Goal: Task Accomplishment & Management: Manage account settings

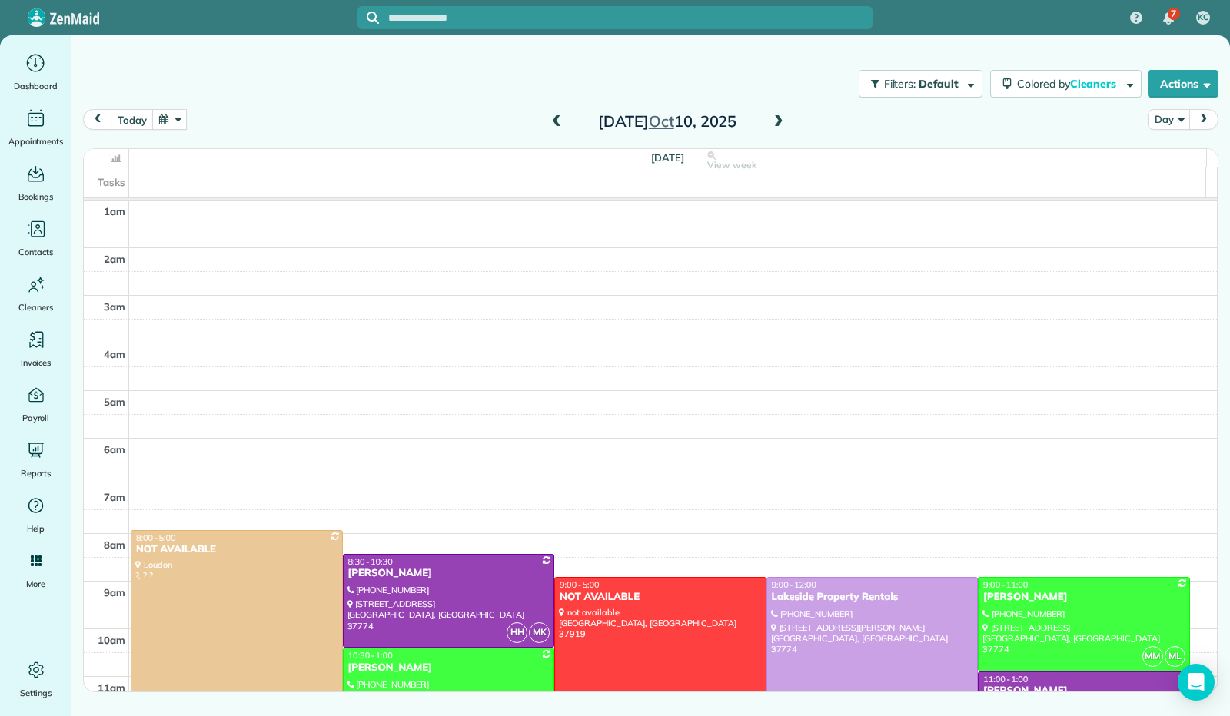
scroll to position [284, 0]
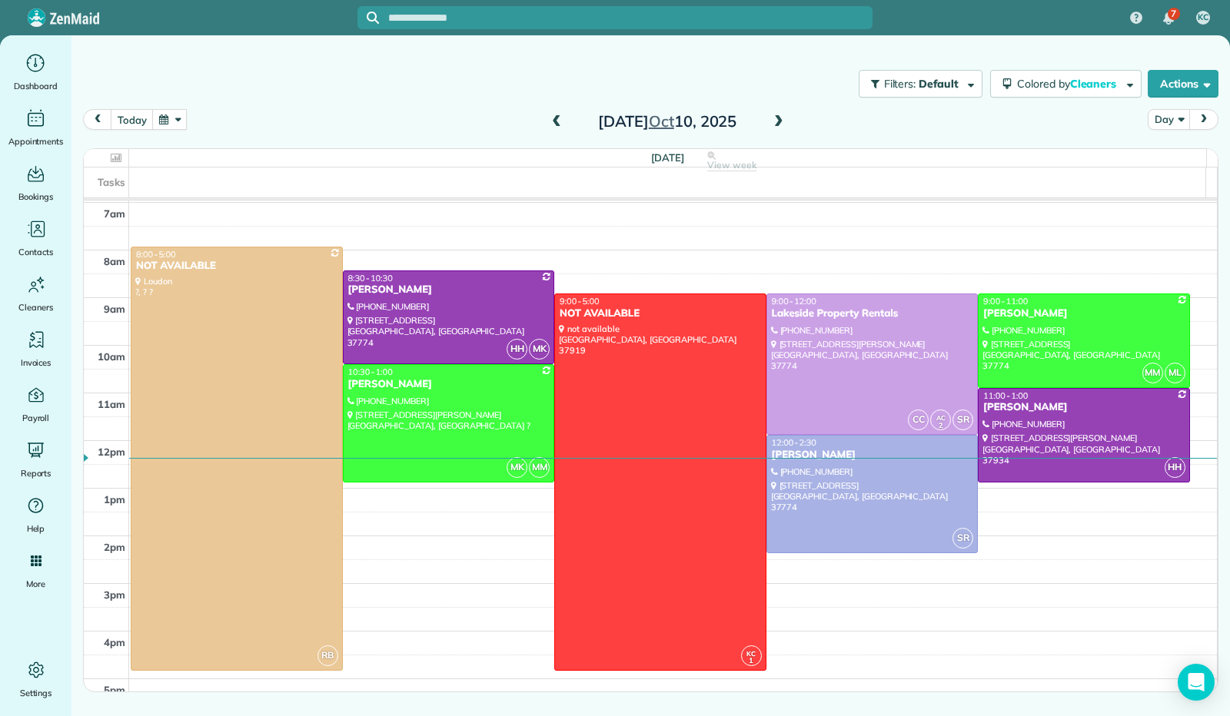
click at [168, 118] on button "button" at bounding box center [169, 119] width 35 height 21
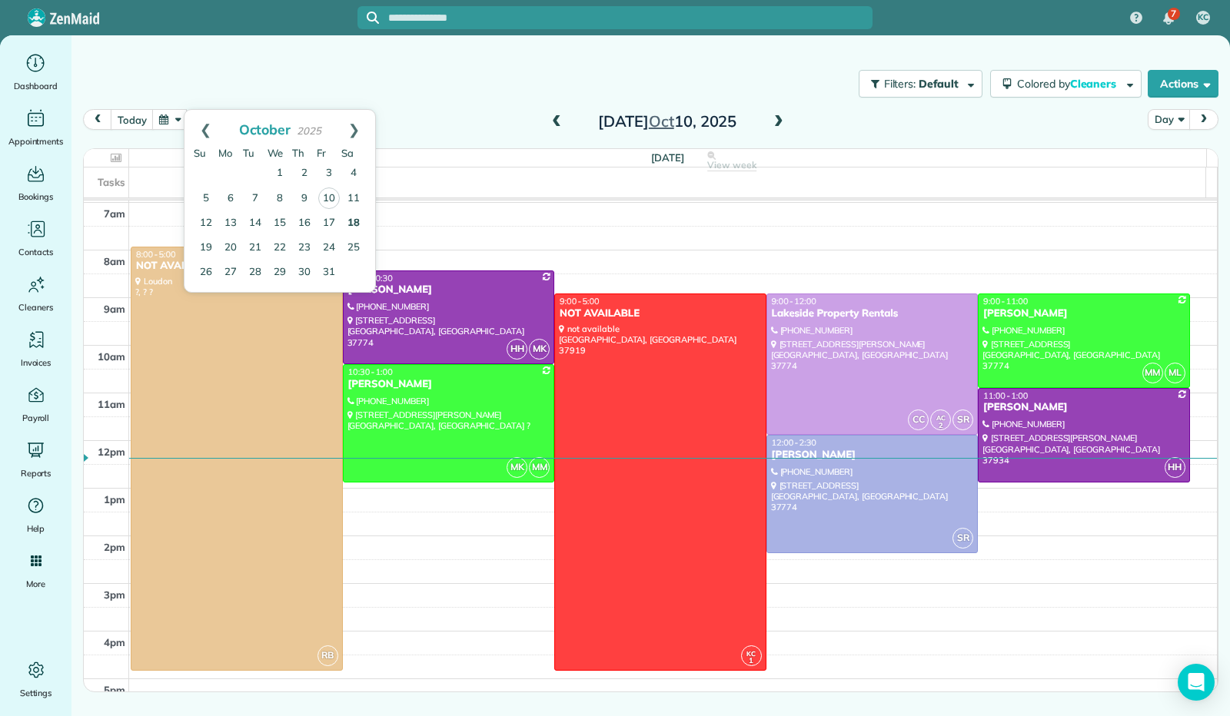
click at [351, 221] on link "18" at bounding box center [353, 223] width 25 height 25
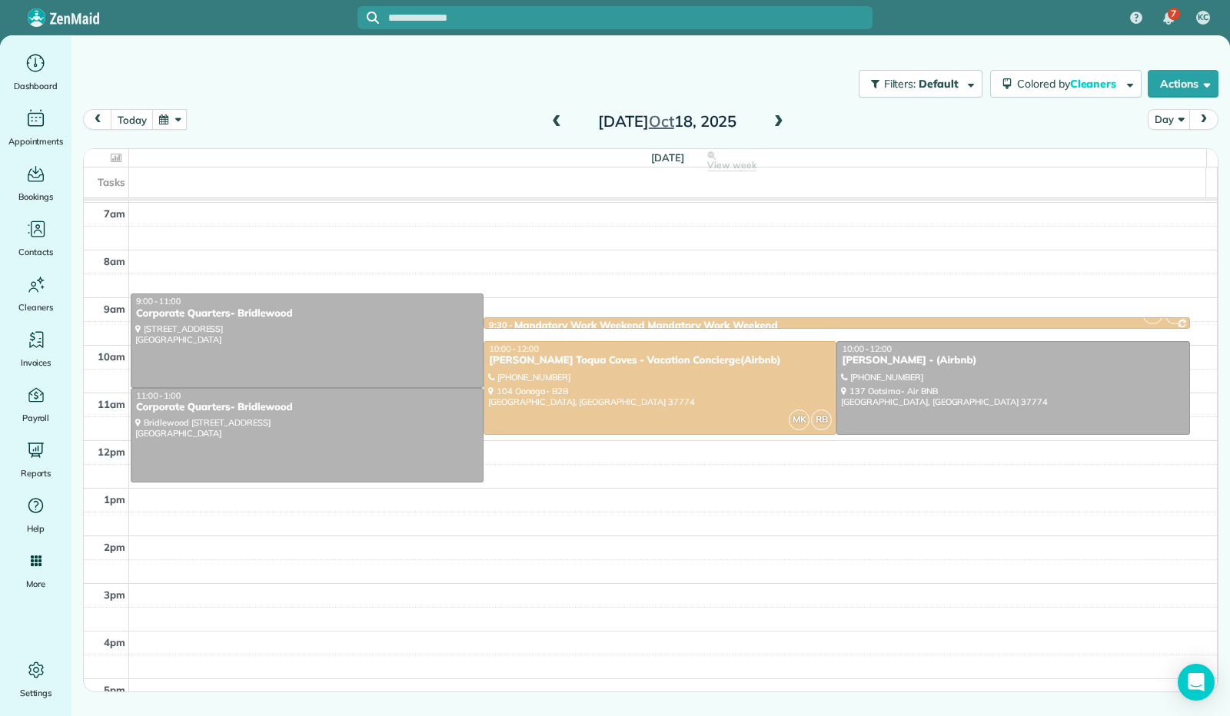
click at [781, 121] on span at bounding box center [778, 122] width 17 height 14
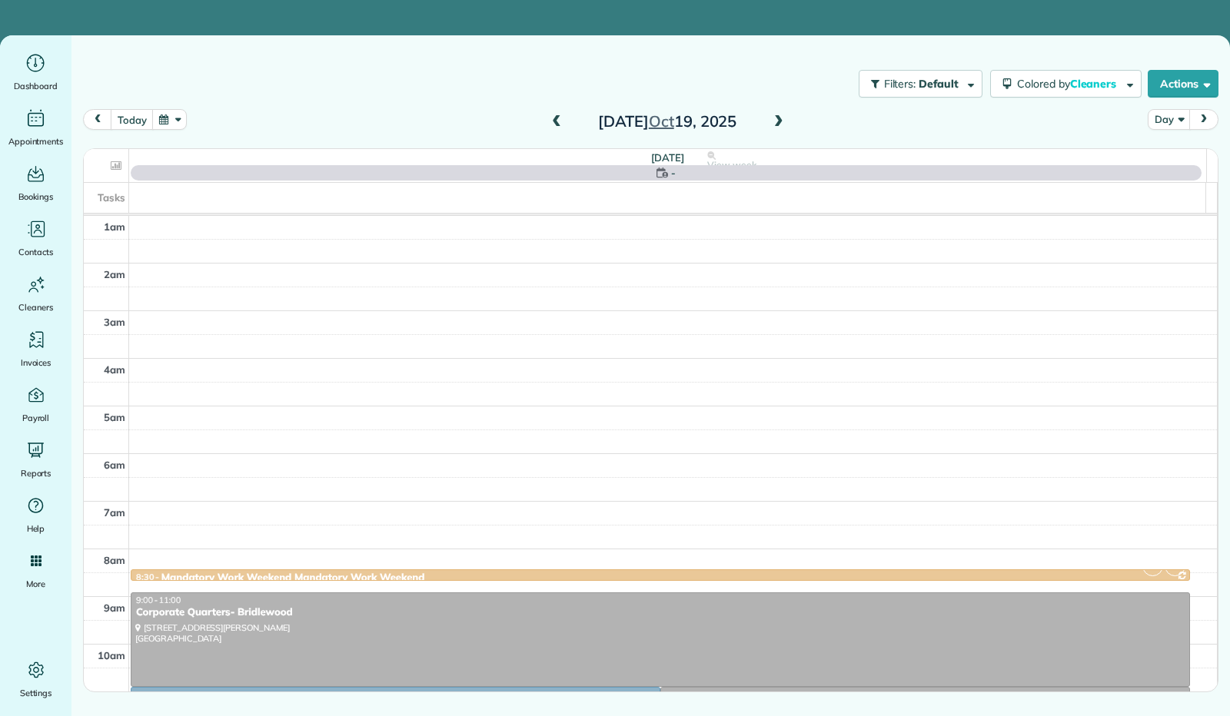
scroll to position [284, 0]
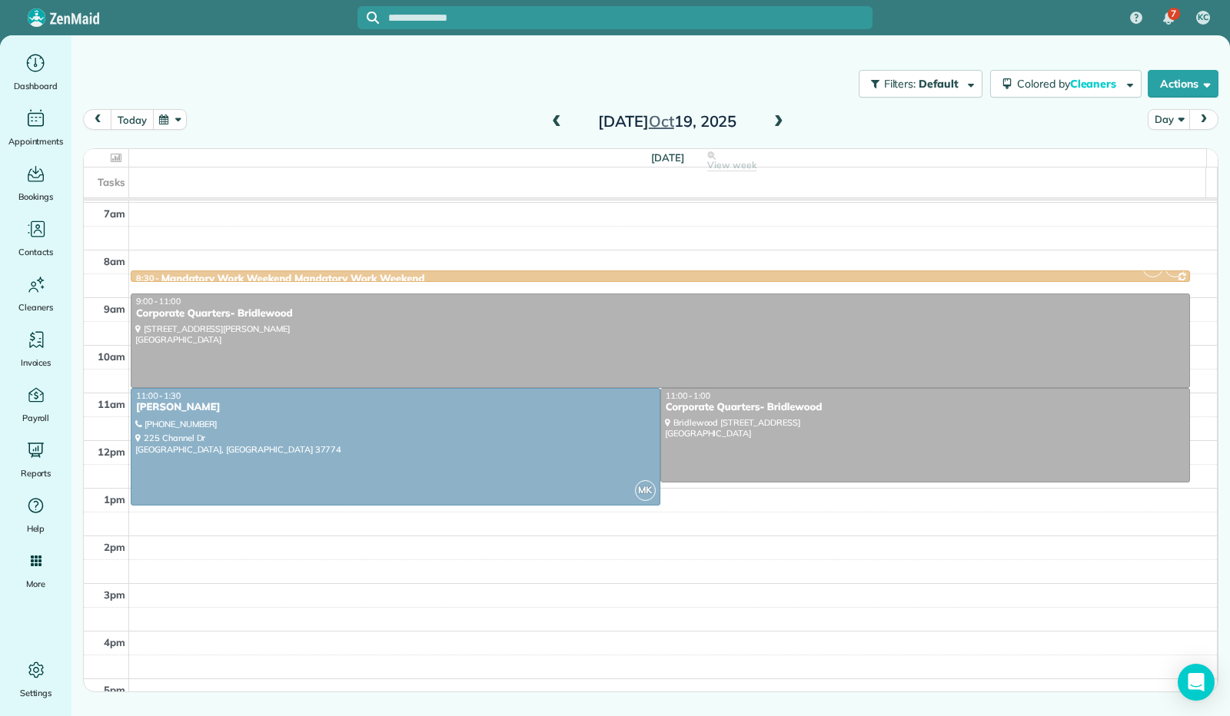
click at [141, 122] on button "today" at bounding box center [132, 119] width 42 height 21
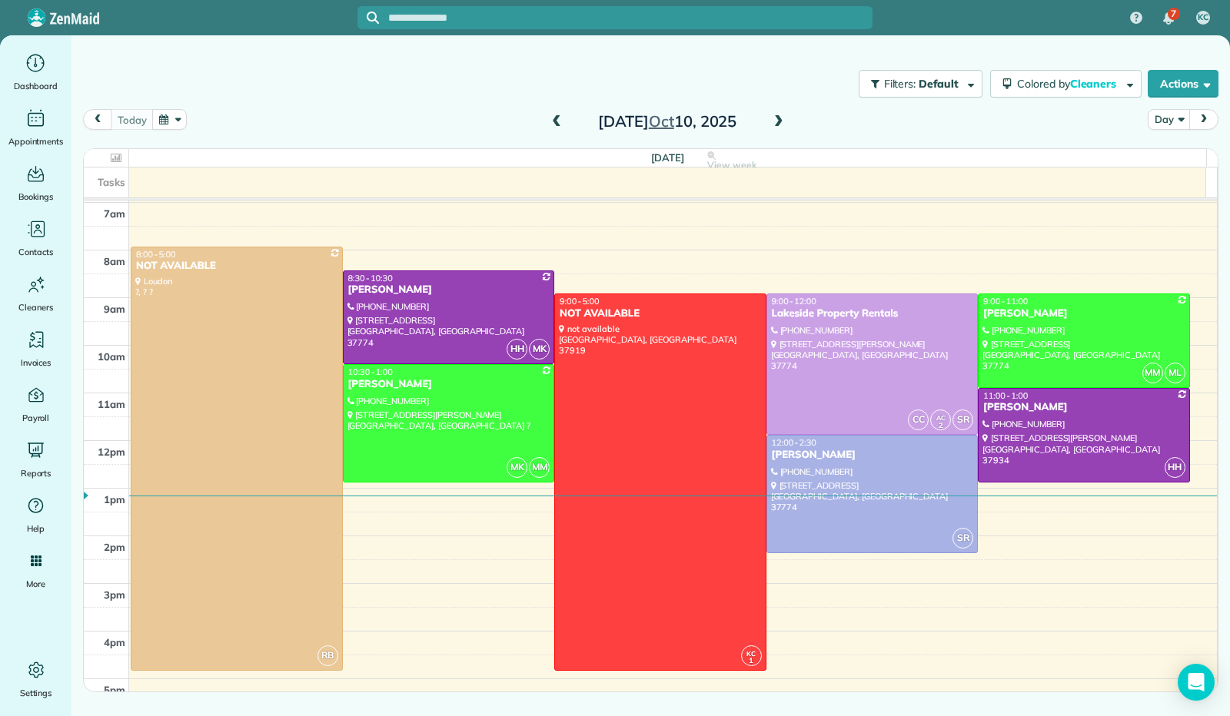
click at [778, 125] on span at bounding box center [778, 122] width 17 height 14
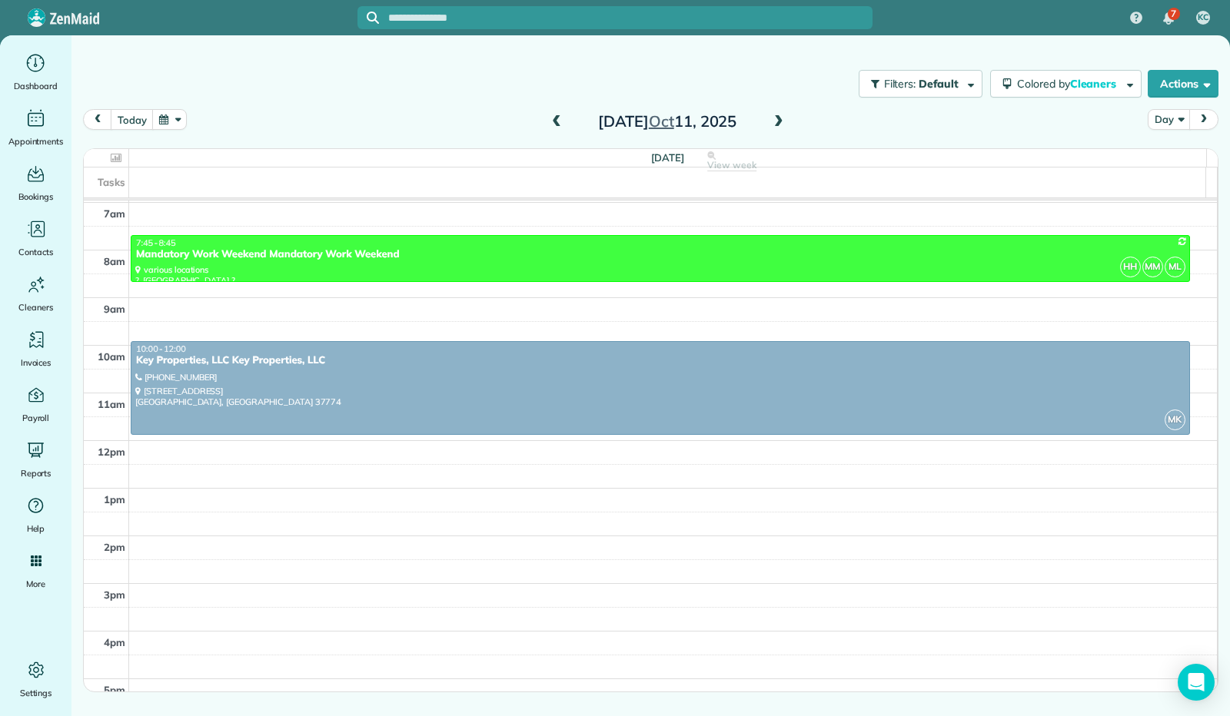
click at [778, 127] on span at bounding box center [778, 122] width 17 height 14
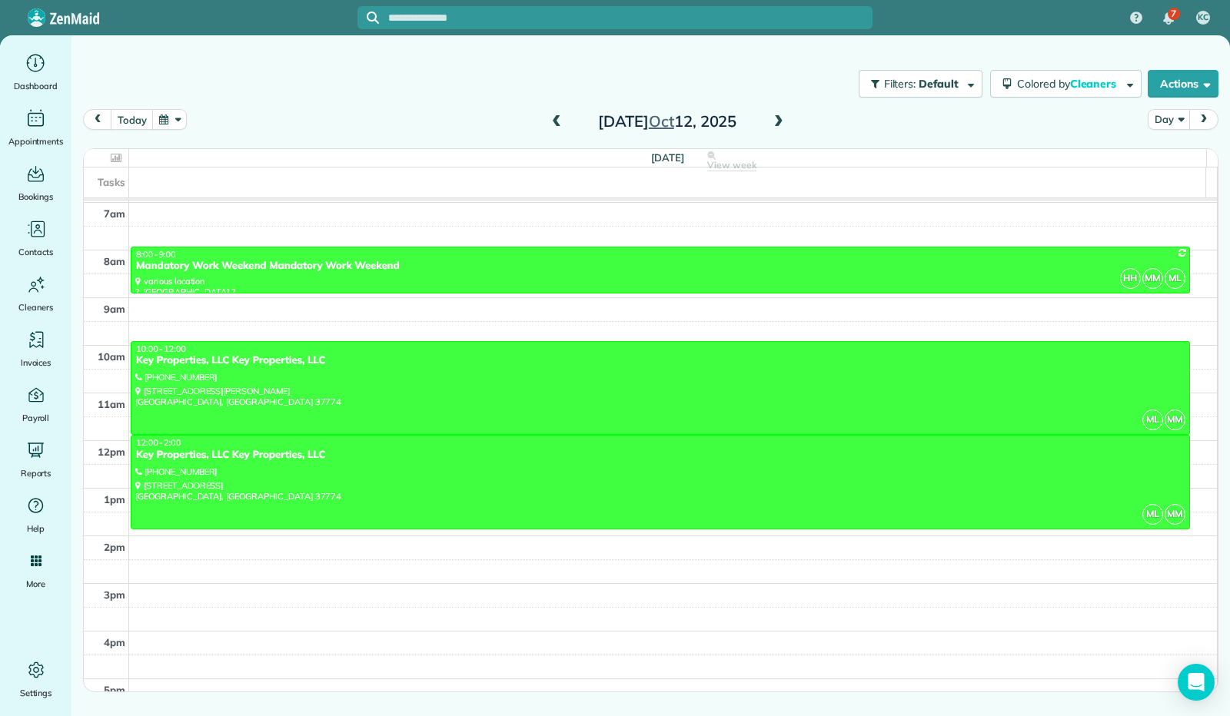
click at [778, 127] on span at bounding box center [778, 122] width 17 height 14
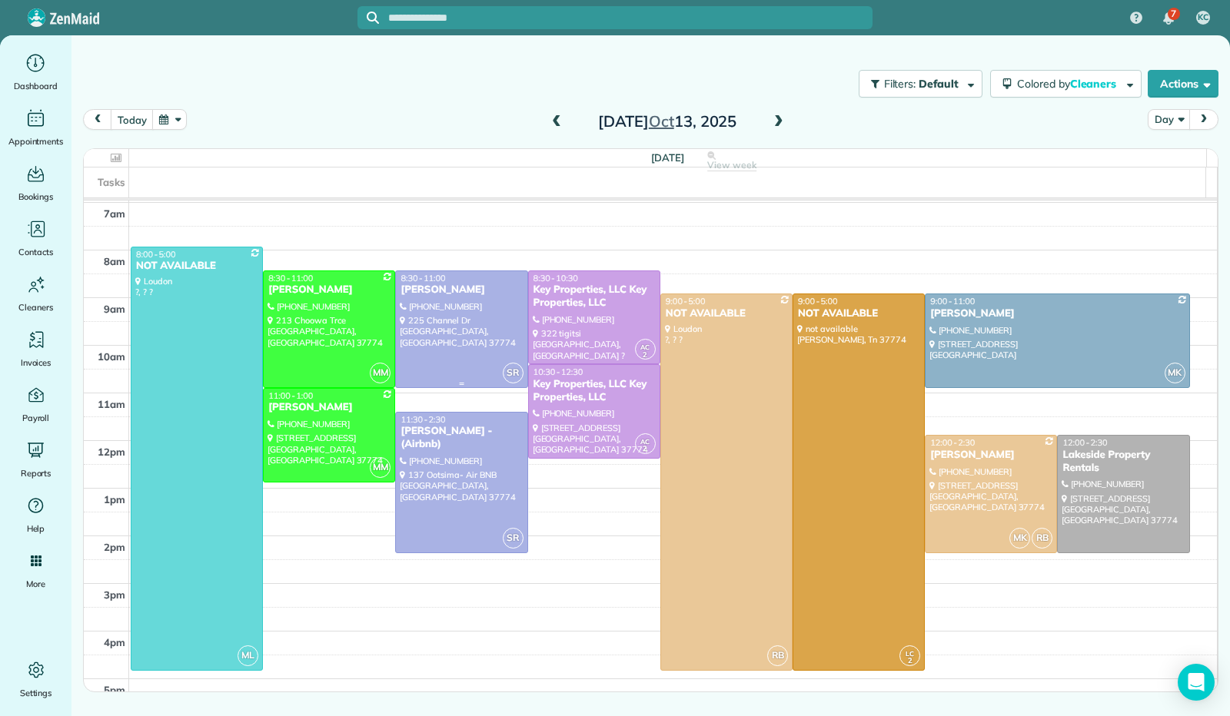
click at [474, 313] on div at bounding box center [461, 329] width 131 height 116
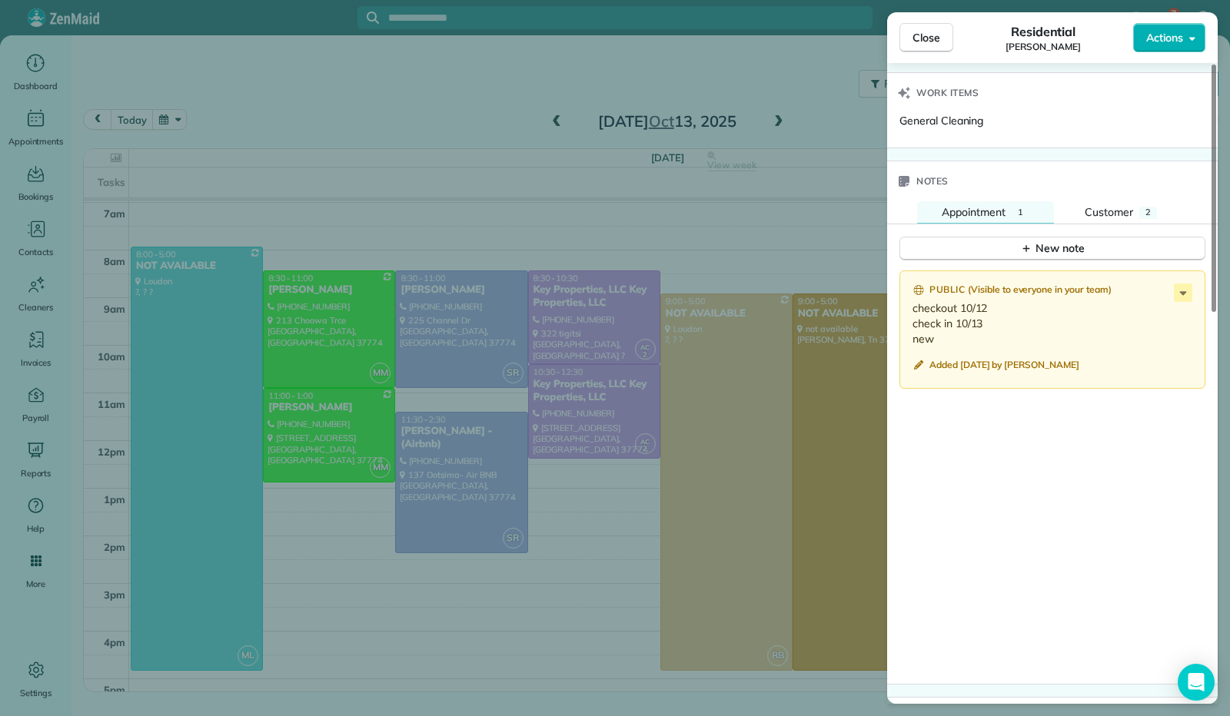
scroll to position [1001, 0]
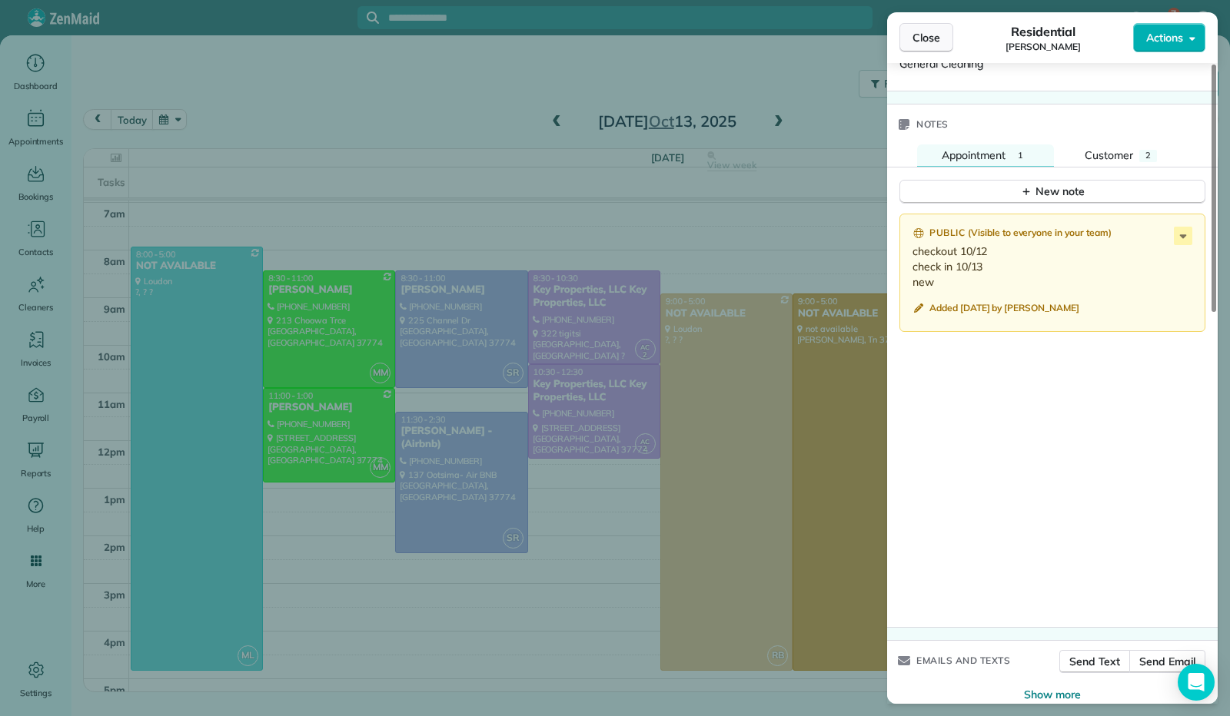
click at [904, 45] on button "Close" at bounding box center [926, 37] width 54 height 29
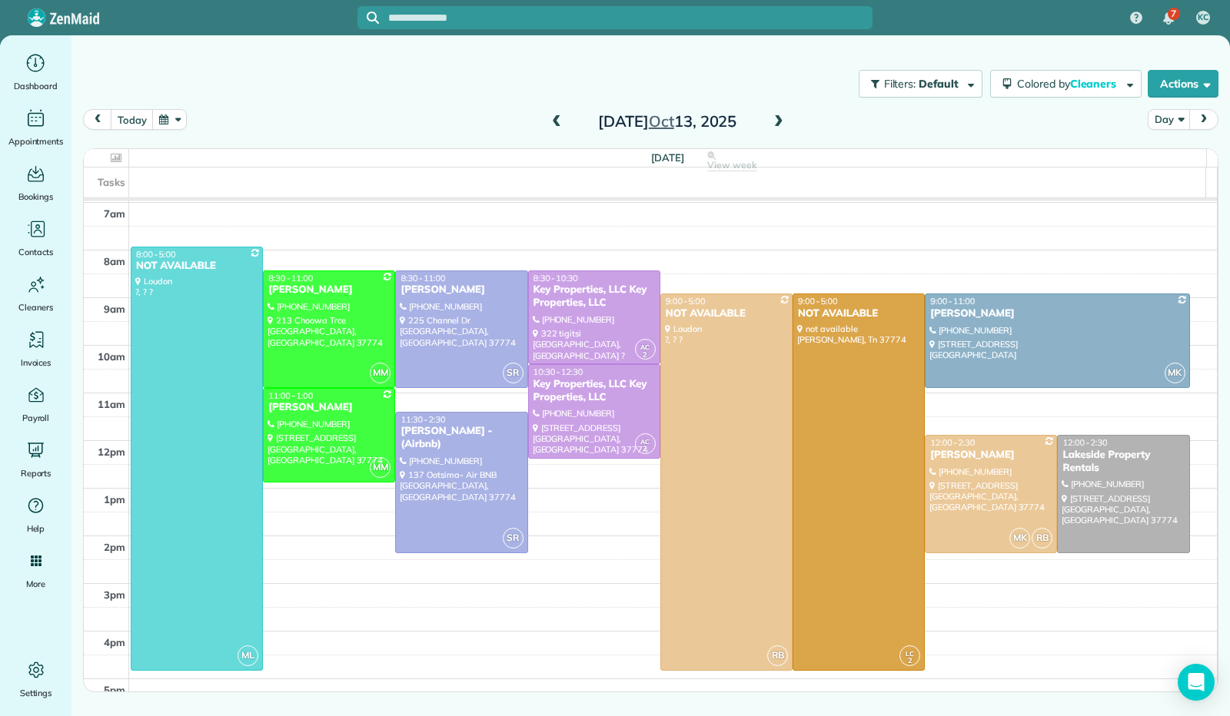
click at [780, 119] on span at bounding box center [778, 122] width 17 height 14
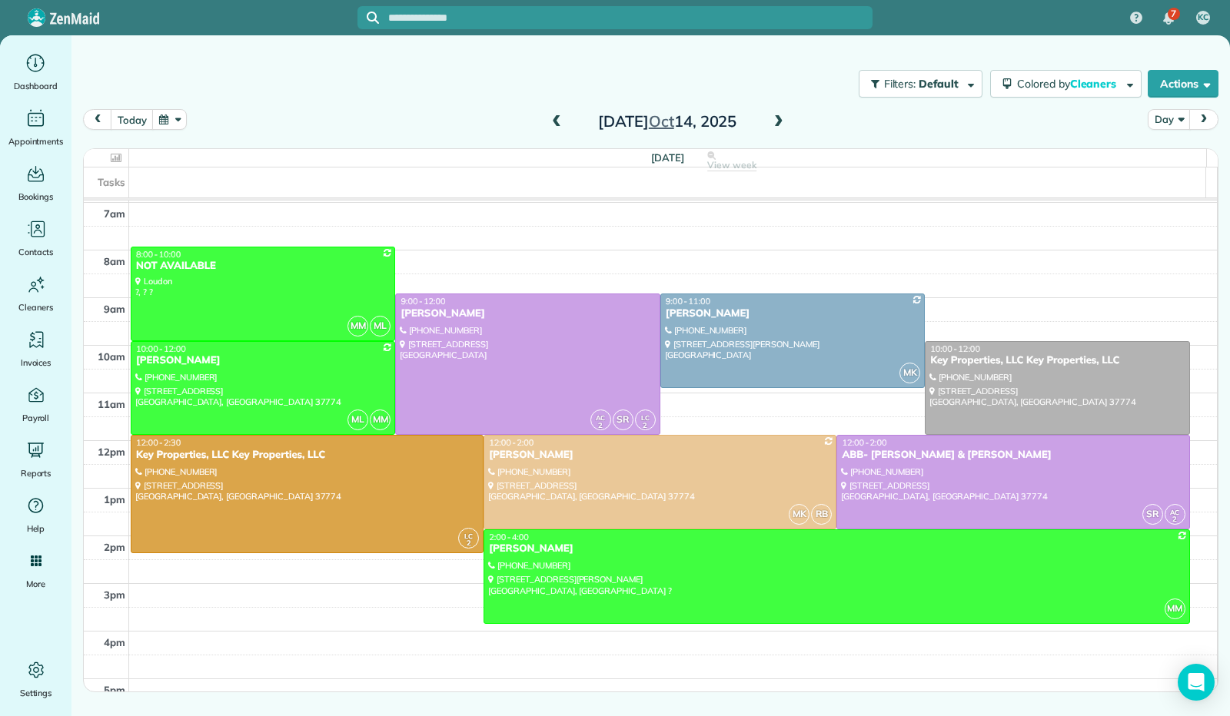
click at [780, 119] on span at bounding box center [778, 122] width 17 height 14
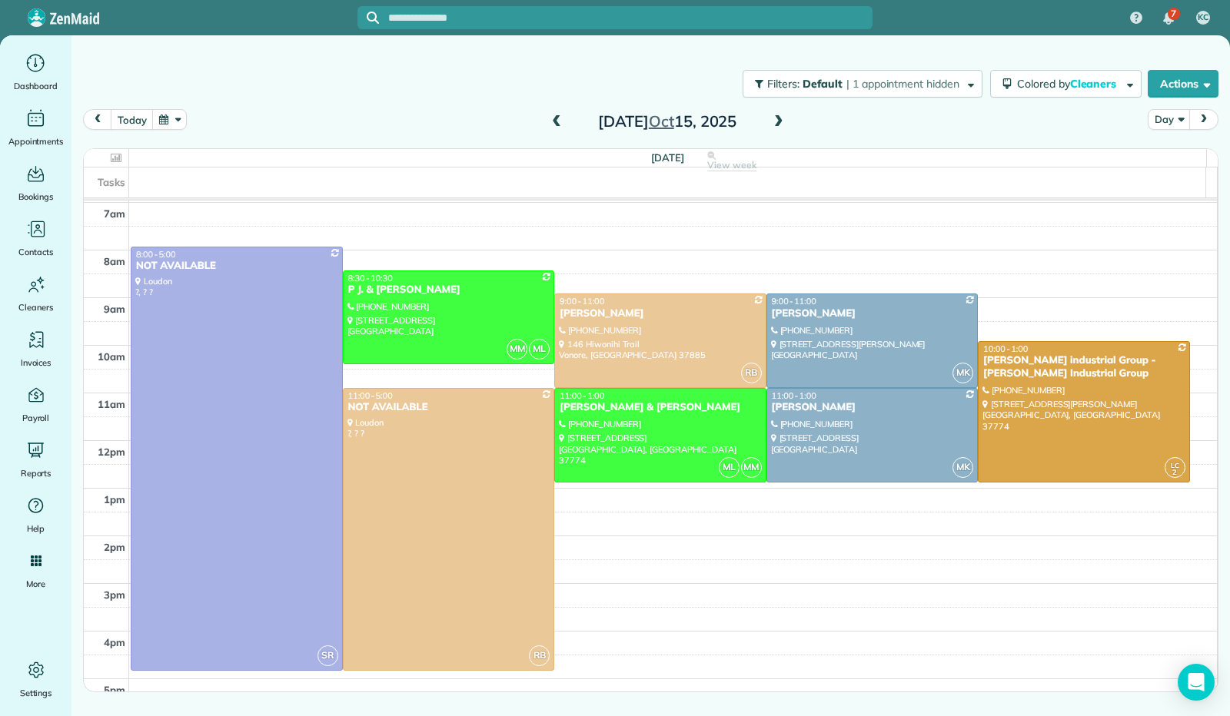
click at [780, 119] on span at bounding box center [778, 122] width 17 height 14
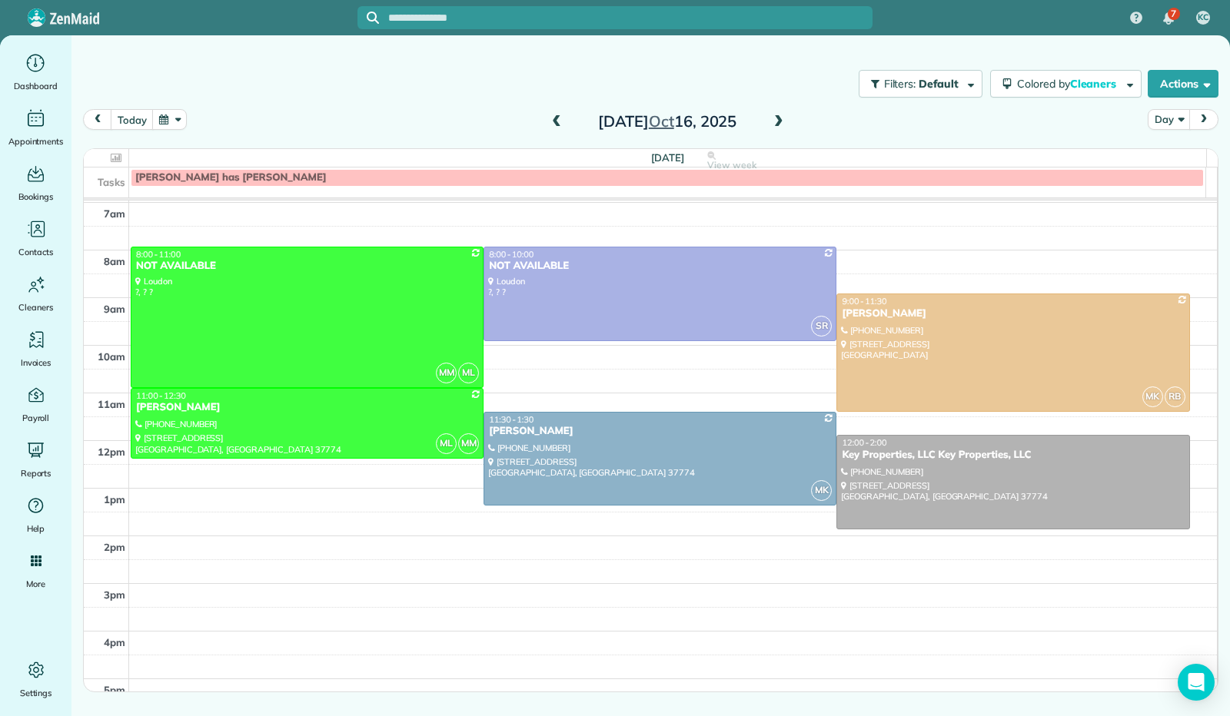
click at [780, 119] on span at bounding box center [778, 122] width 17 height 14
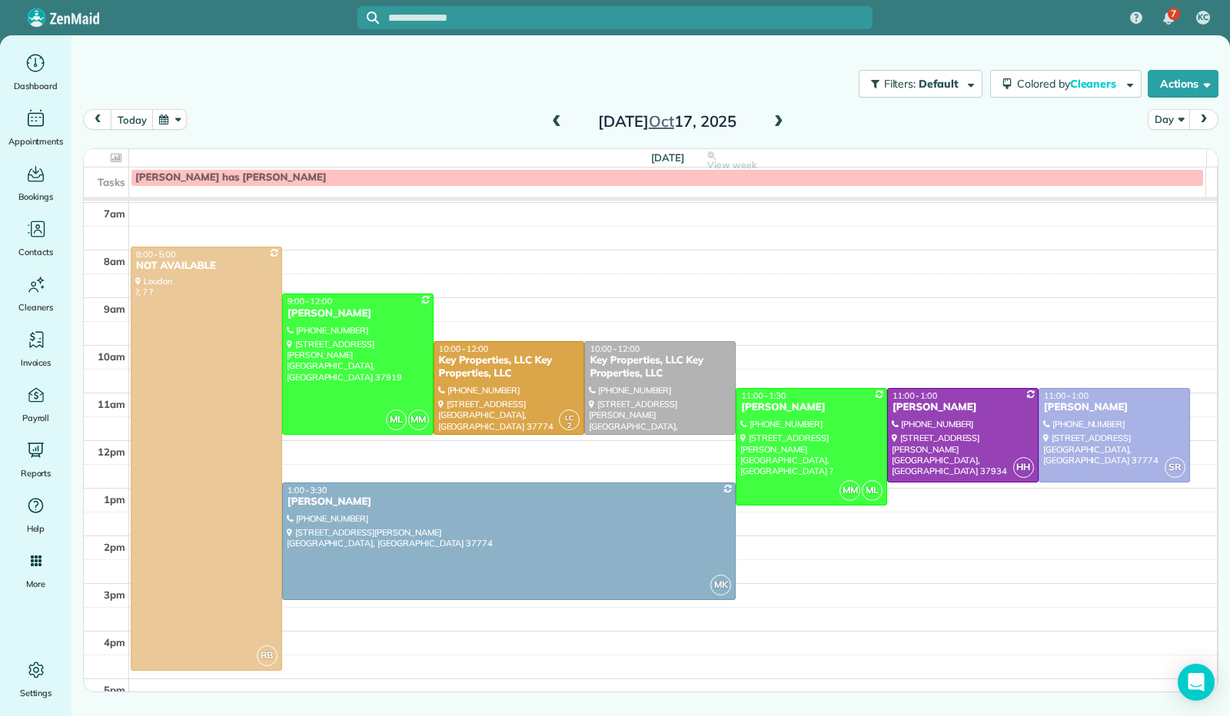
click at [778, 120] on span at bounding box center [778, 122] width 17 height 14
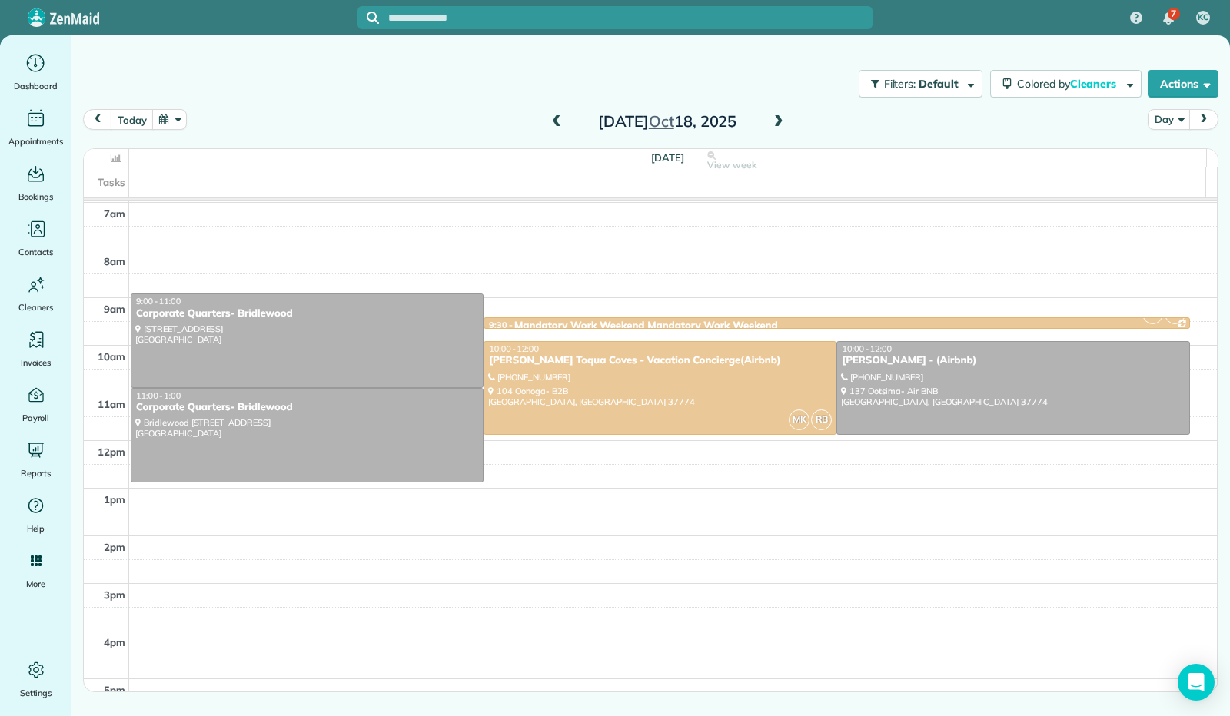
click at [778, 120] on span at bounding box center [778, 122] width 17 height 14
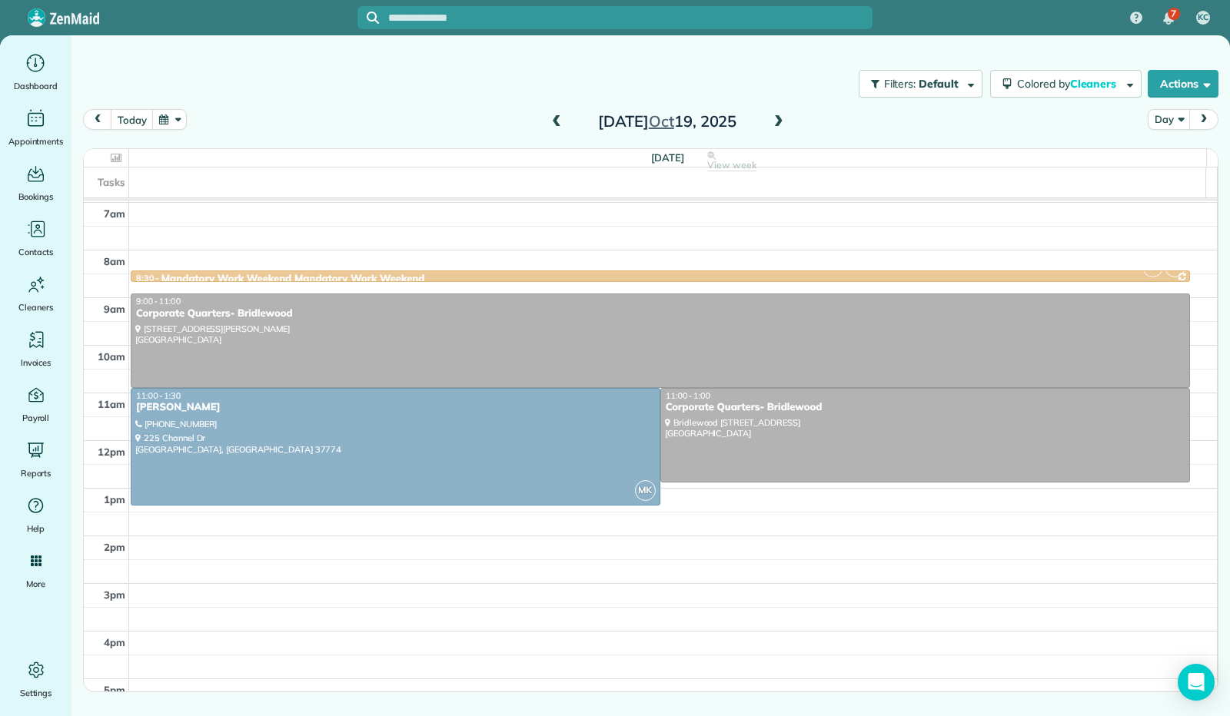
click at [778, 120] on span at bounding box center [778, 122] width 17 height 14
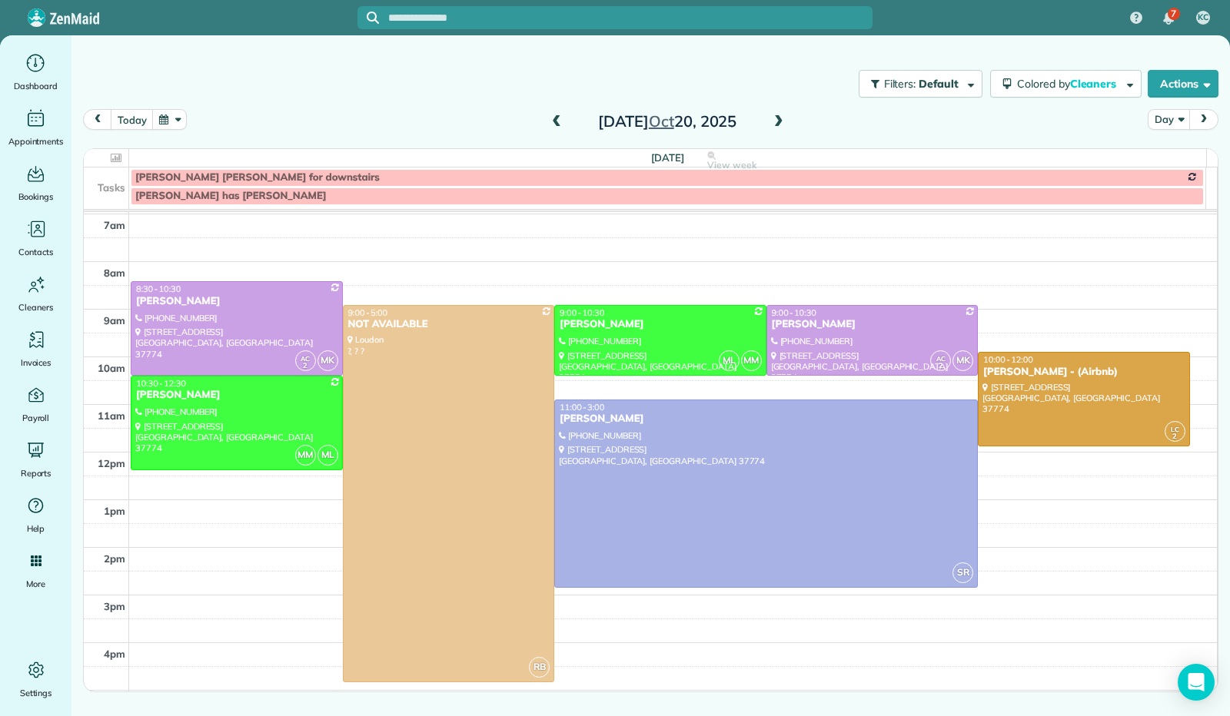
click at [778, 120] on span at bounding box center [778, 122] width 17 height 14
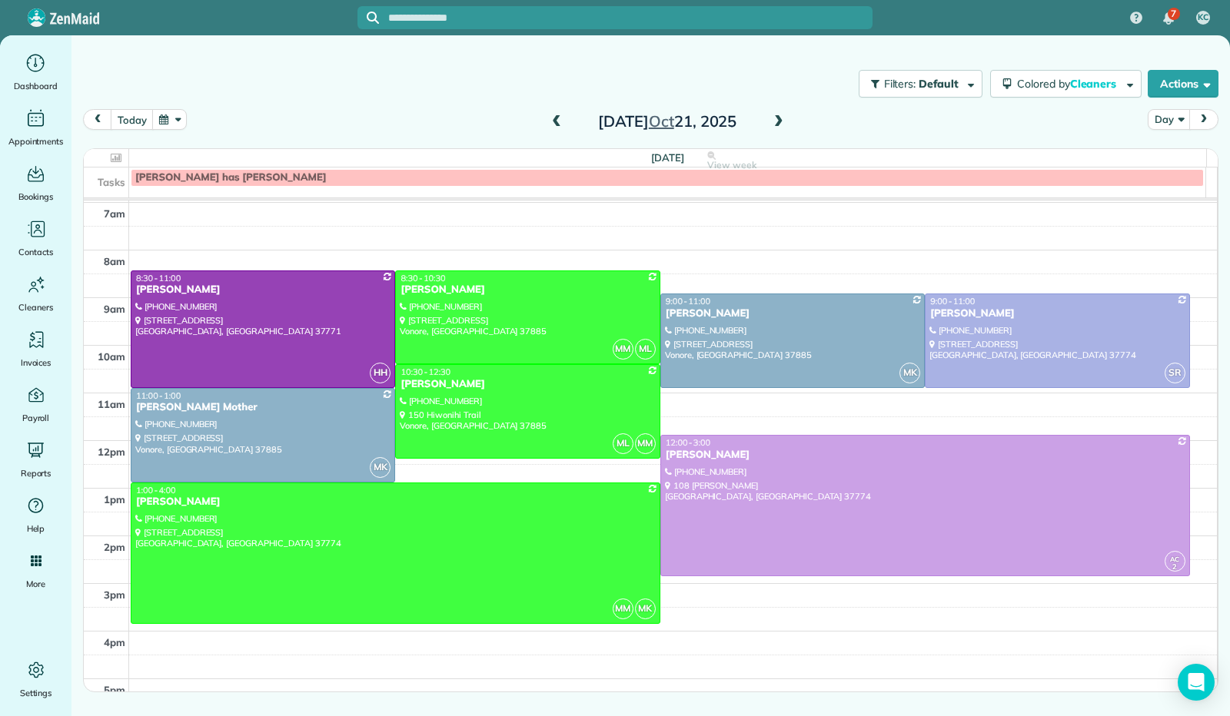
click at [778, 120] on span at bounding box center [778, 122] width 17 height 14
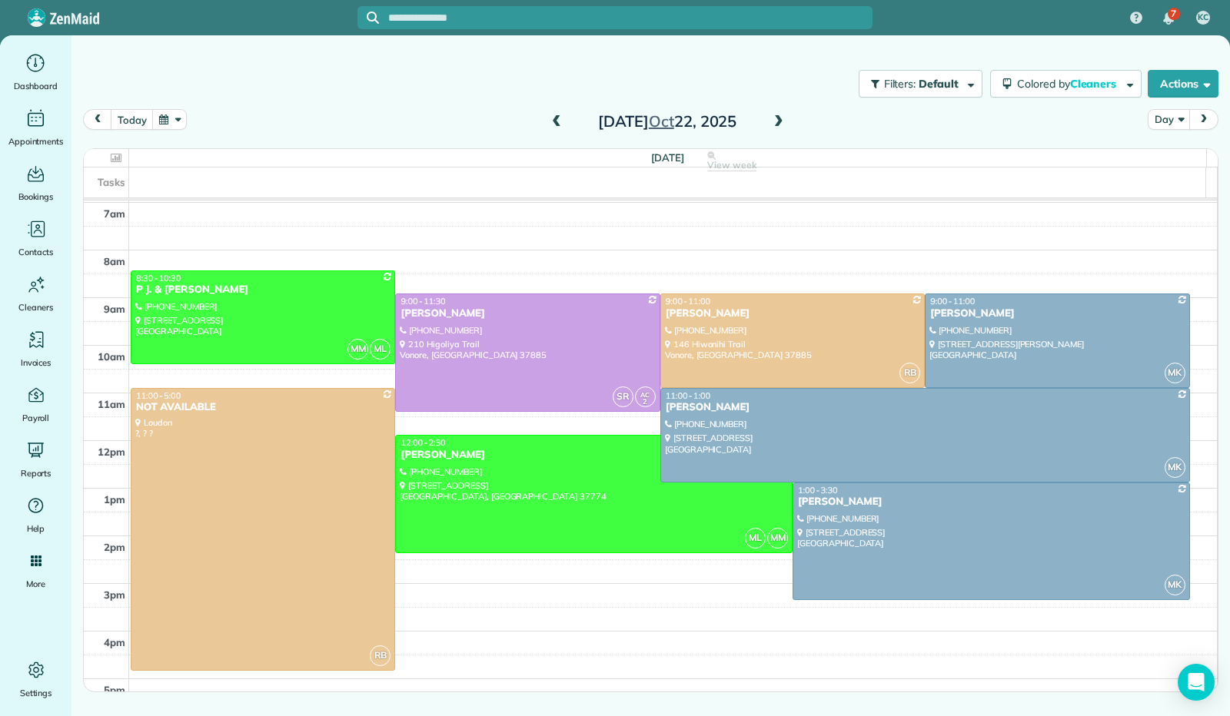
click at [778, 120] on span at bounding box center [778, 122] width 17 height 14
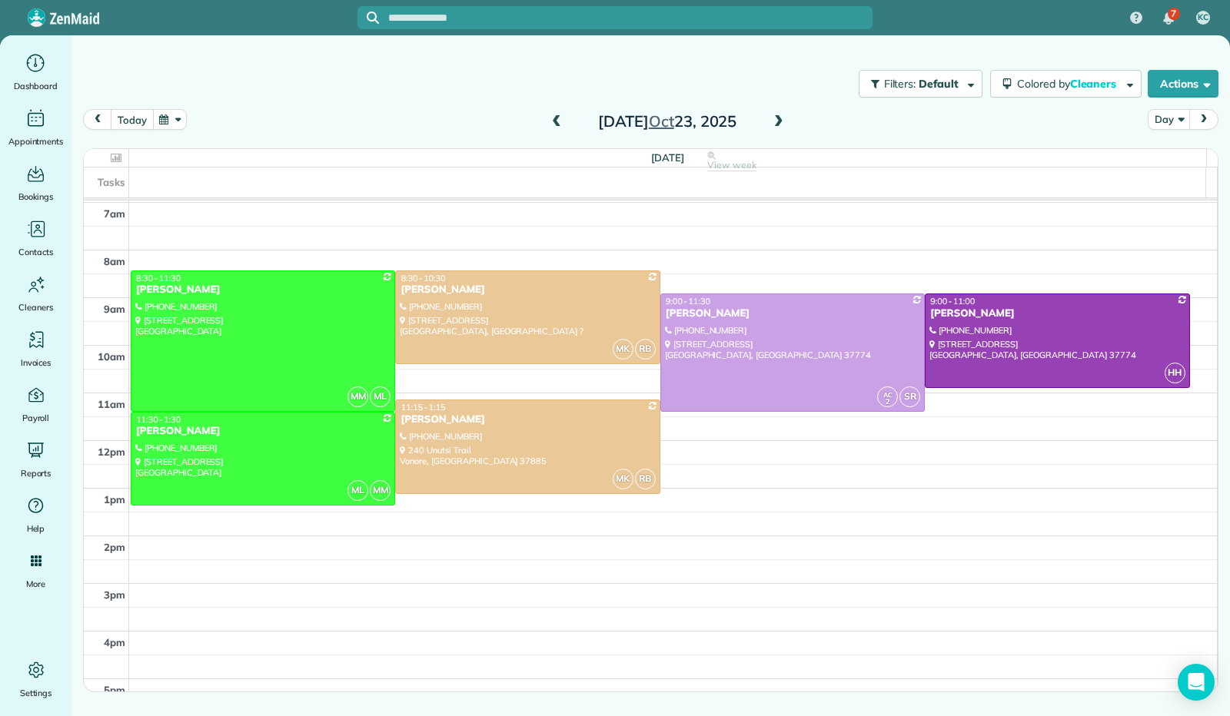
click at [128, 121] on button "today" at bounding box center [132, 119] width 42 height 21
